Goal: Information Seeking & Learning: Understand process/instructions

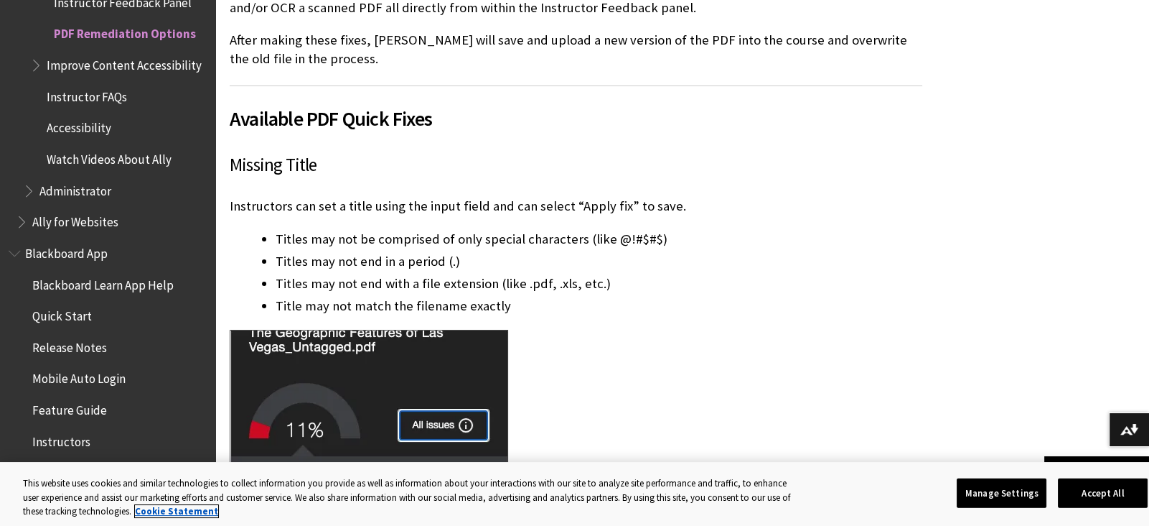
scroll to position [386, 0]
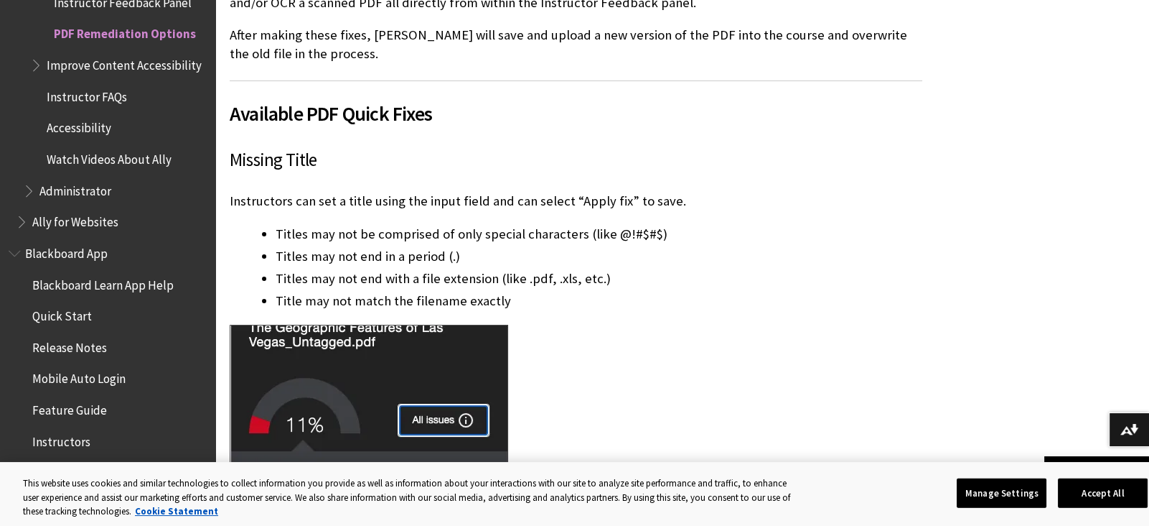
click at [347, 201] on p "Instructors can set a title using the input field and can select “Apply fix” to…" at bounding box center [576, 201] width 693 height 19
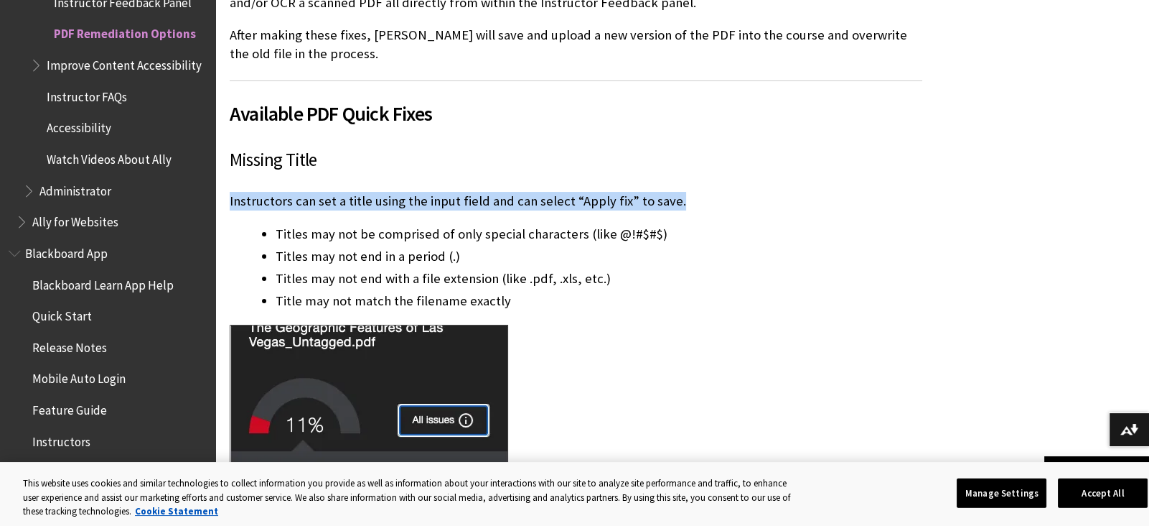
click at [347, 201] on p "Instructors can set a title using the input field and can select “Apply fix” to…" at bounding box center [576, 201] width 693 height 19
copy p "Instructors can set a title using the input field and can select “Apply fix” to…"
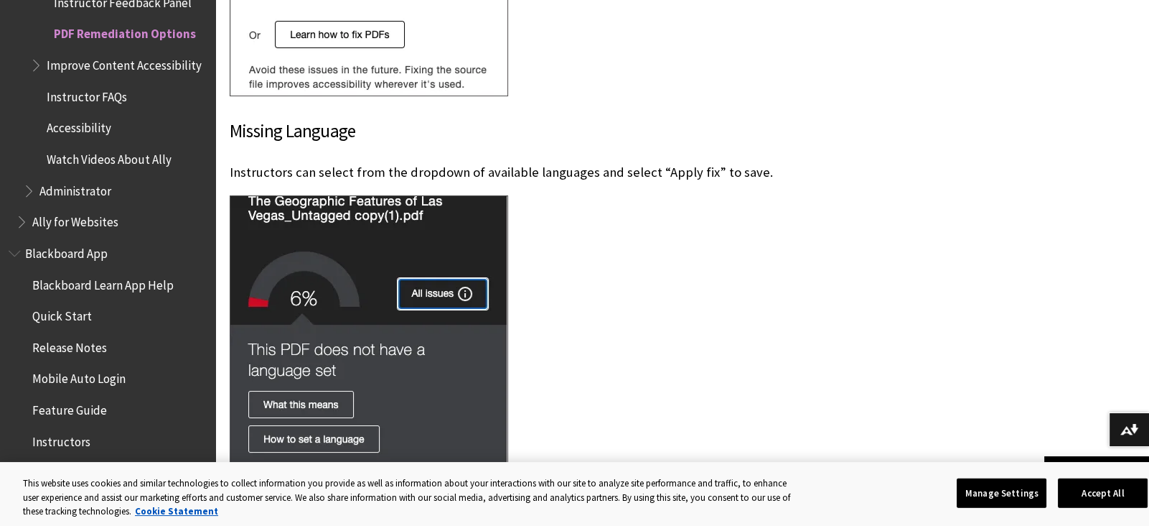
scroll to position [1129, 0]
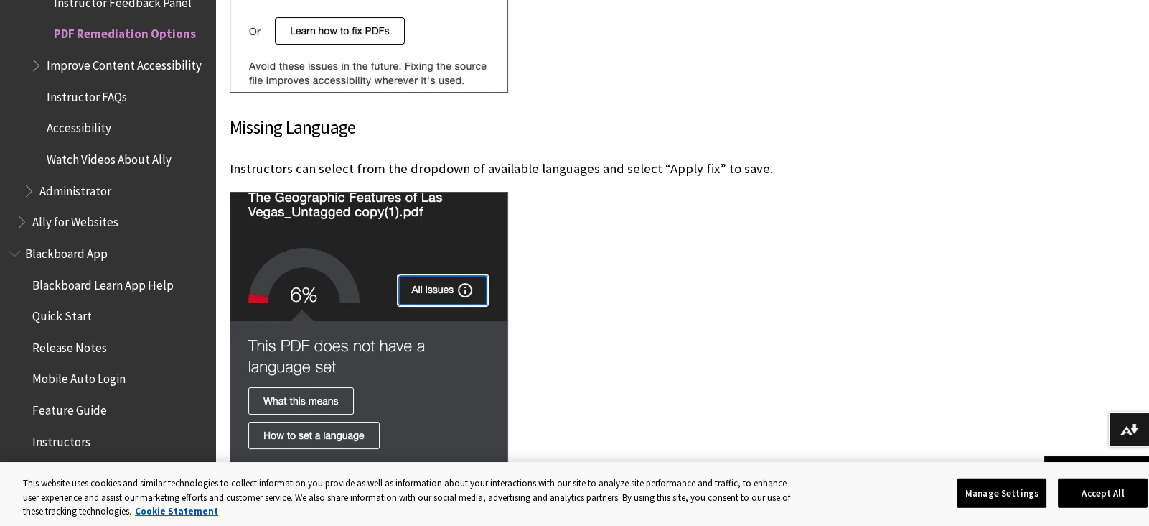
click at [559, 167] on span "Instructors can select from the dropdown of available languages and select “App…" at bounding box center [501, 168] width 543 height 17
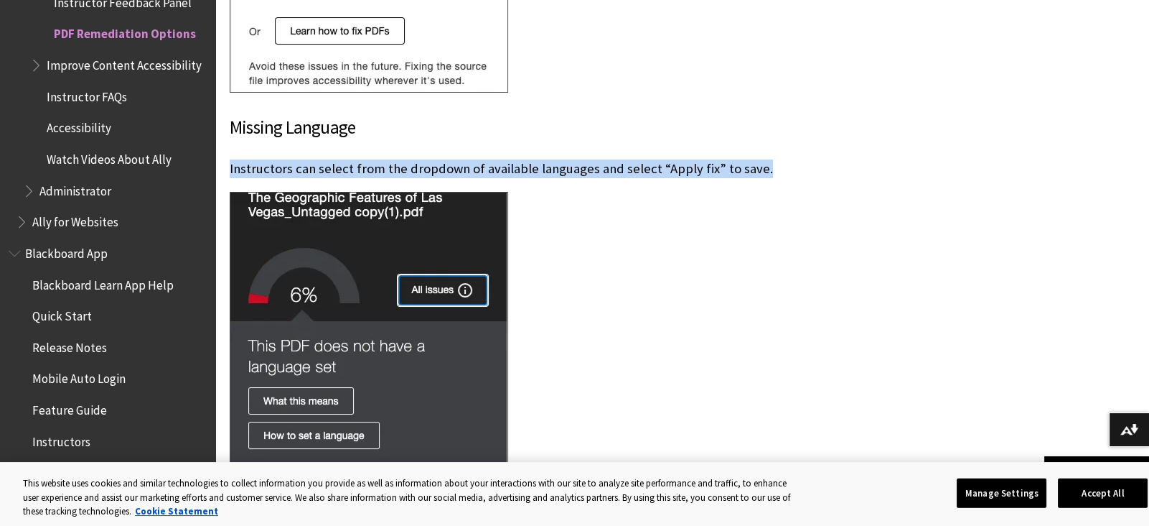
click at [559, 167] on span "Instructors can select from the dropdown of available languages and select “App…" at bounding box center [501, 168] width 543 height 17
copy div "Instructors can select from the dropdown of available languages and select “App…"
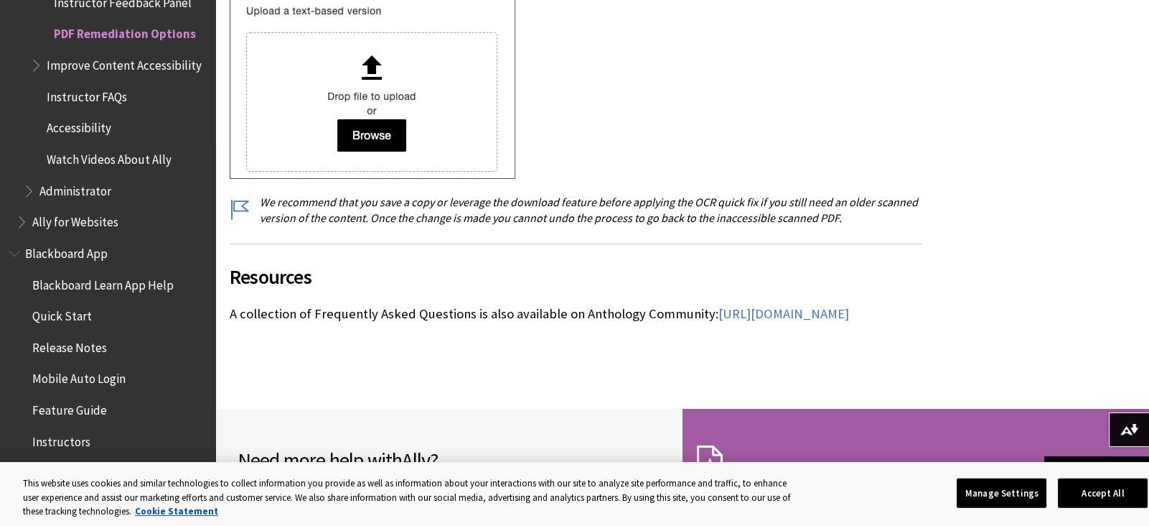
scroll to position [2530, 0]
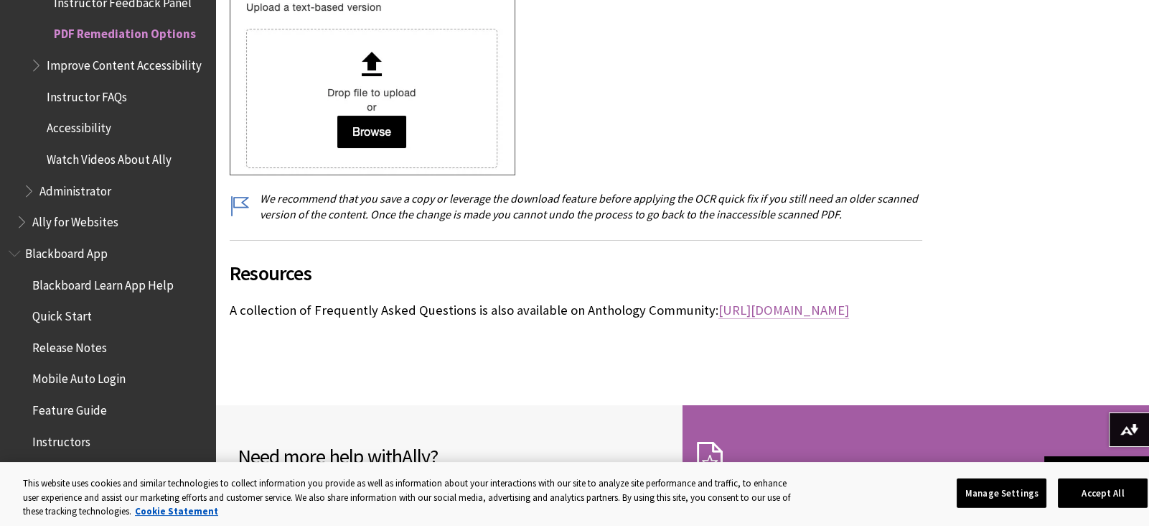
click at [719, 318] on span "[URL][DOMAIN_NAME]" at bounding box center [784, 310] width 131 height 17
